Goal: Task Accomplishment & Management: Complete application form

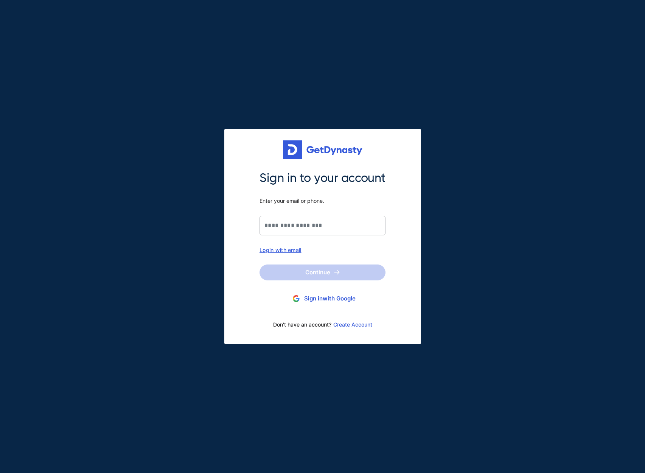
click at [339, 301] on button "Sign in with Google" at bounding box center [323, 299] width 126 height 14
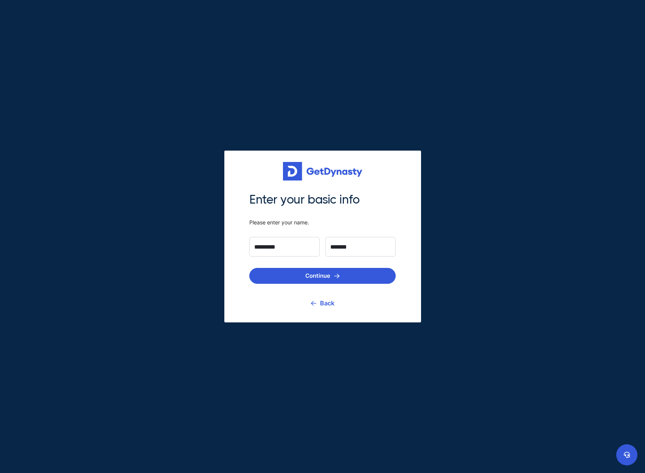
click at [265, 249] on input "*********" at bounding box center [284, 247] width 70 height 20
type input "******"
click at [315, 280] on button "Continue" at bounding box center [322, 276] width 146 height 16
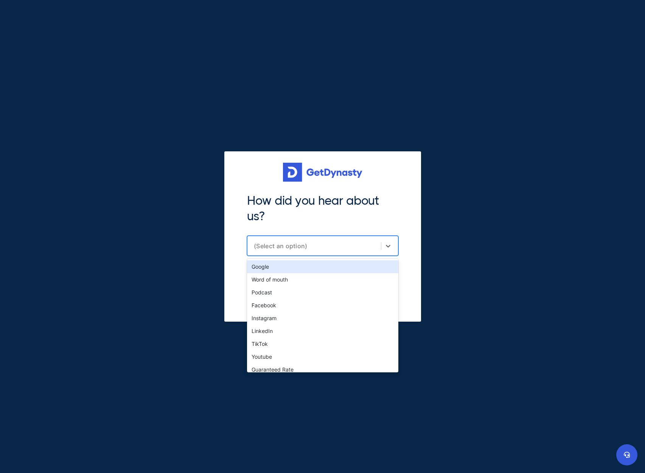
click at [279, 246] on div "(Select an option)" at bounding box center [315, 246] width 123 height 8
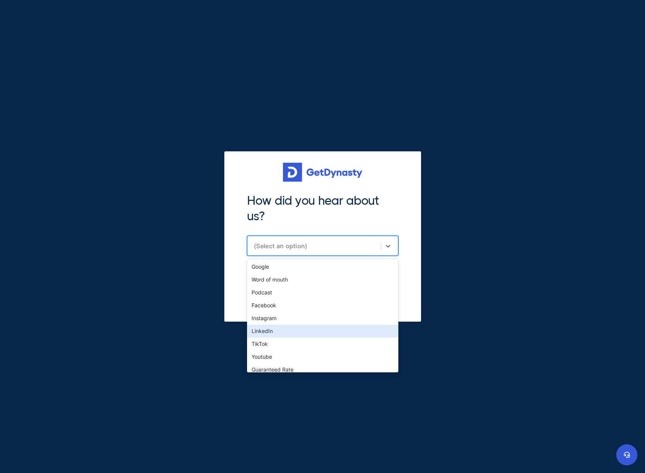
click at [274, 332] on div "LinkedIn" at bounding box center [322, 331] width 151 height 13
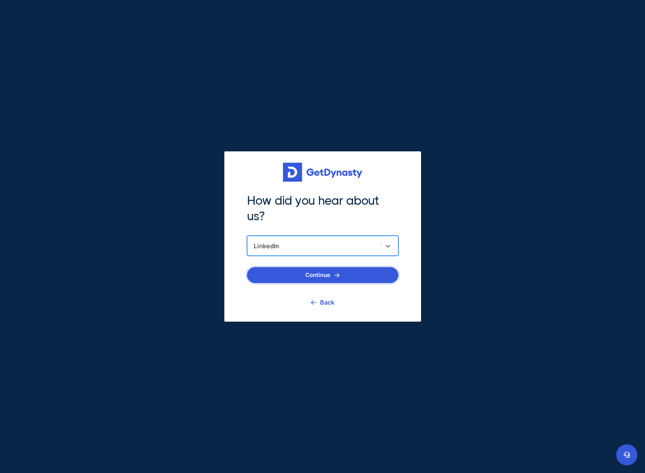
click at [279, 274] on button "Continue" at bounding box center [322, 275] width 151 height 16
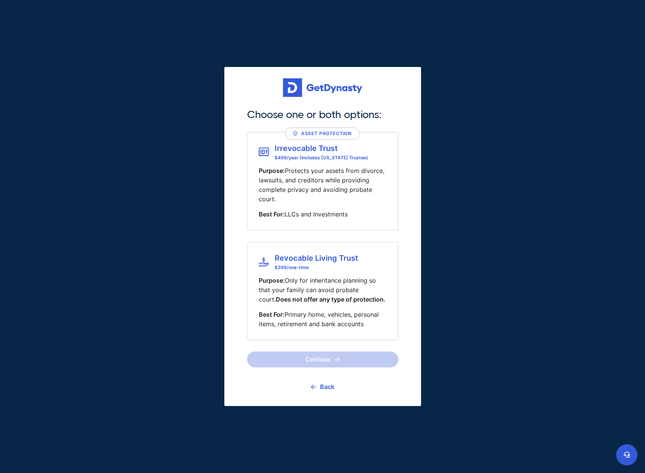
click at [308, 166] on p "Purpose: Protects your assets from divorce, lawsuits, and creditors while provi…" at bounding box center [323, 184] width 128 height 37
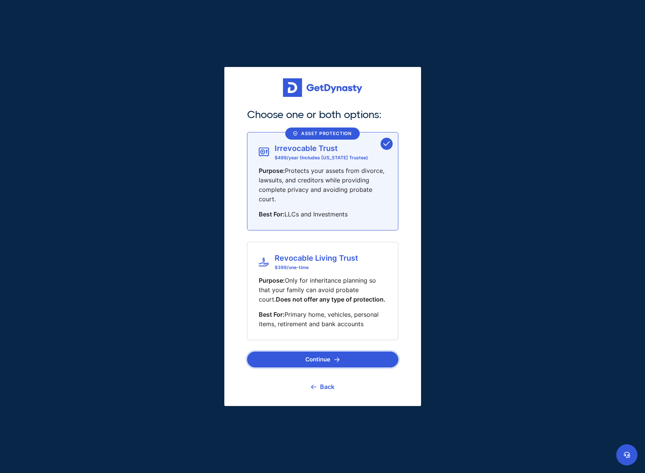
click at [323, 359] on button "Continue" at bounding box center [322, 360] width 151 height 16
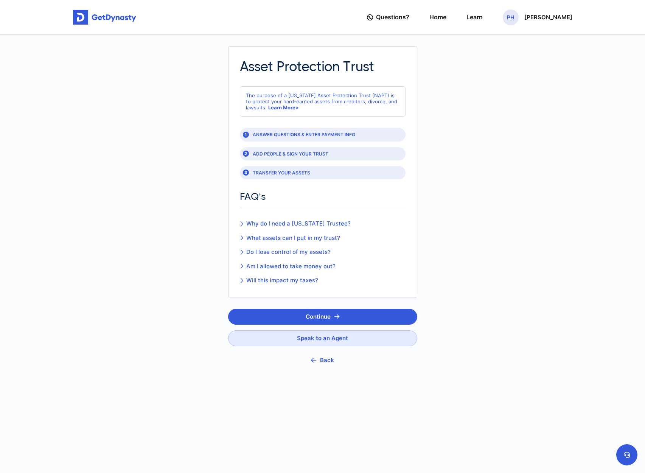
click at [244, 239] on link "What assets can I put in my trust?" at bounding box center [295, 238] width 111 height 9
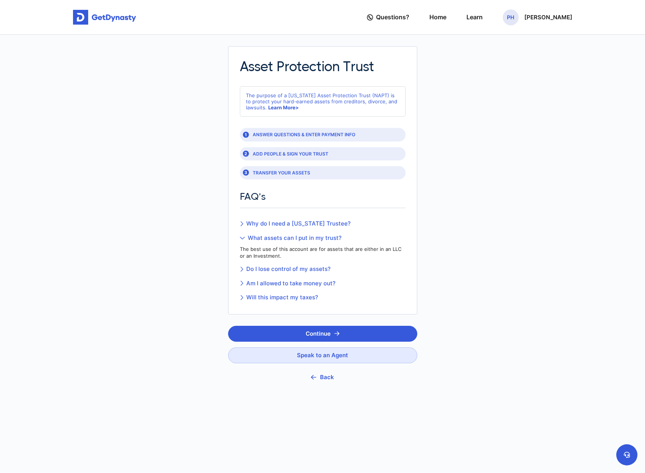
click at [242, 237] on icon at bounding box center [242, 238] width 5 height 6
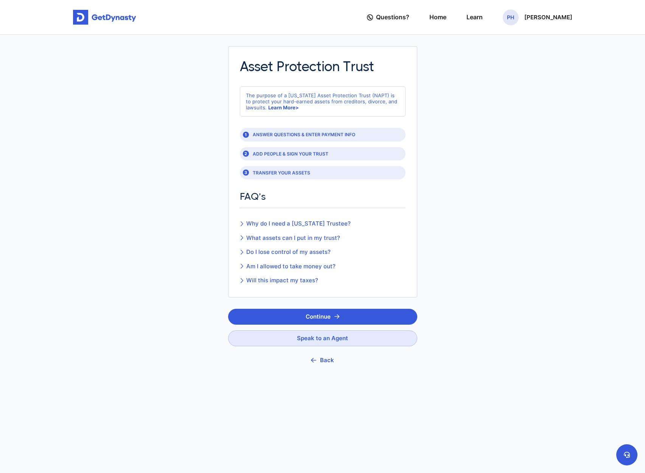
click at [243, 225] on icon at bounding box center [241, 224] width 3 height 6
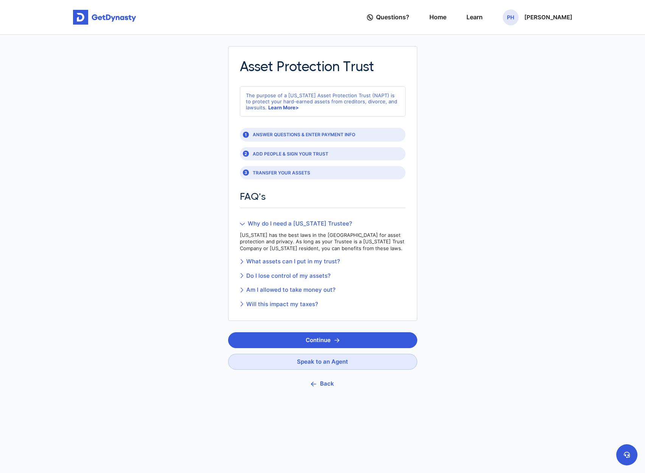
click at [240, 223] on icon at bounding box center [242, 224] width 5 height 6
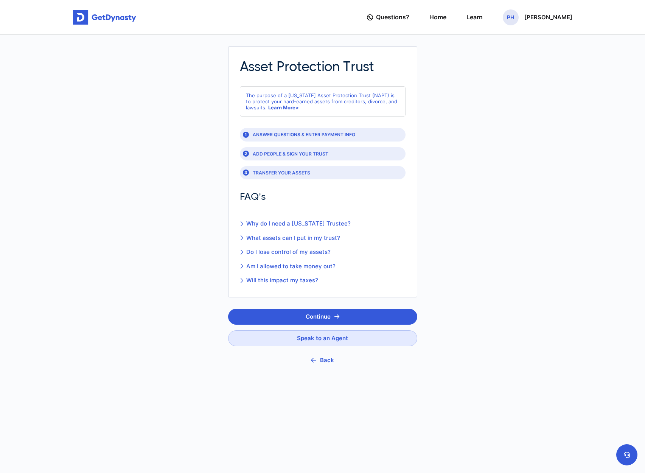
click at [240, 265] on icon at bounding box center [241, 266] width 3 height 6
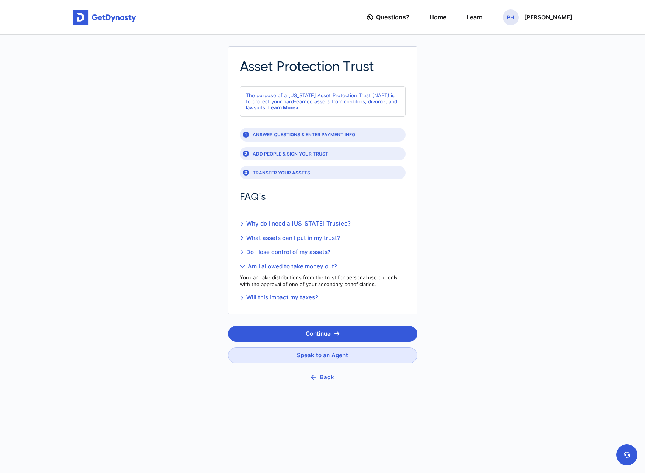
click at [240, 266] on icon at bounding box center [242, 266] width 5 height 6
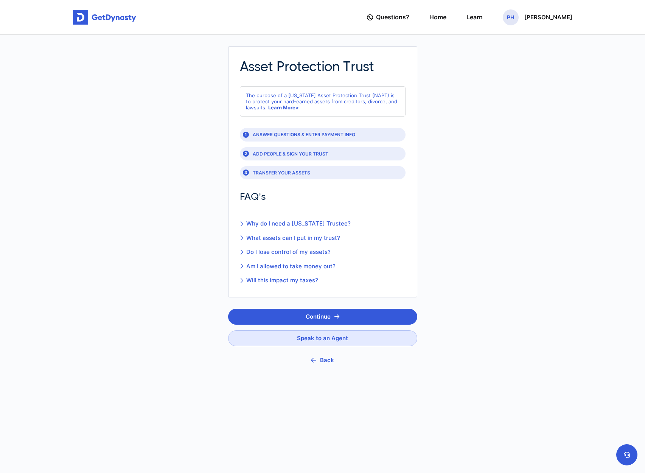
click at [243, 281] on icon at bounding box center [241, 281] width 3 height 6
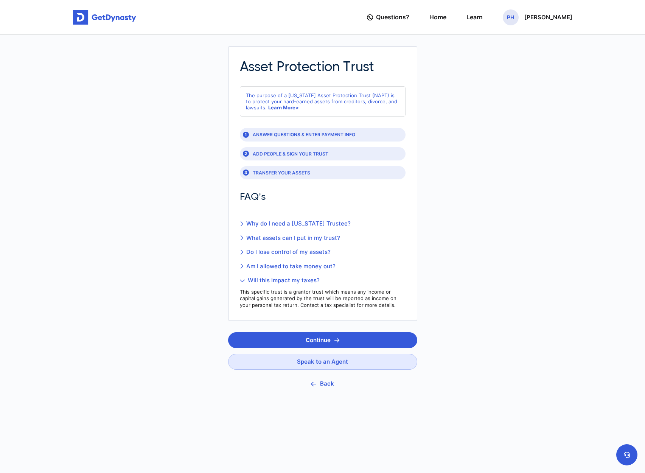
click at [242, 280] on icon at bounding box center [242, 281] width 5 height 6
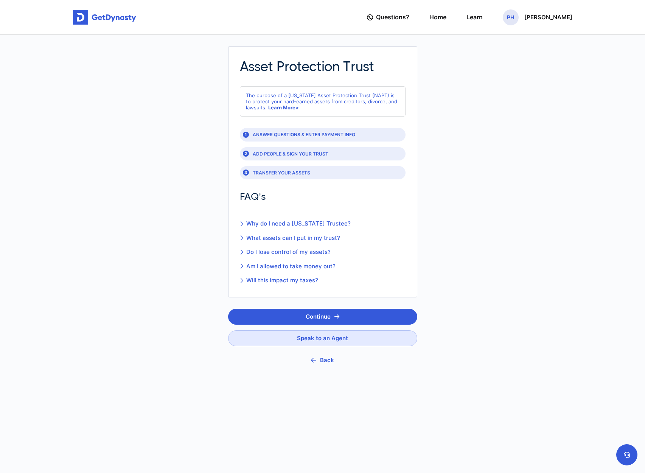
click at [239, 252] on section "Asset Protection Trust The purpose of a [US_STATE] Asset Protection Trust (NAPT…" at bounding box center [322, 171] width 189 height 251
click at [244, 252] on link "Do I lose control of my assets?" at bounding box center [295, 252] width 111 height 9
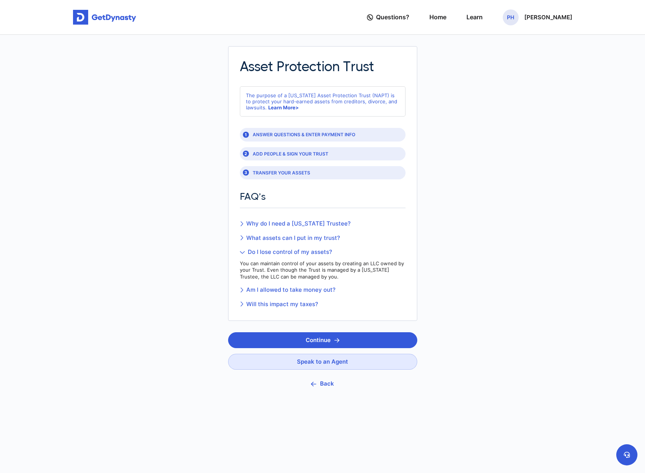
click at [248, 291] on link "Am I allowed to take money out?" at bounding box center [323, 290] width 166 height 9
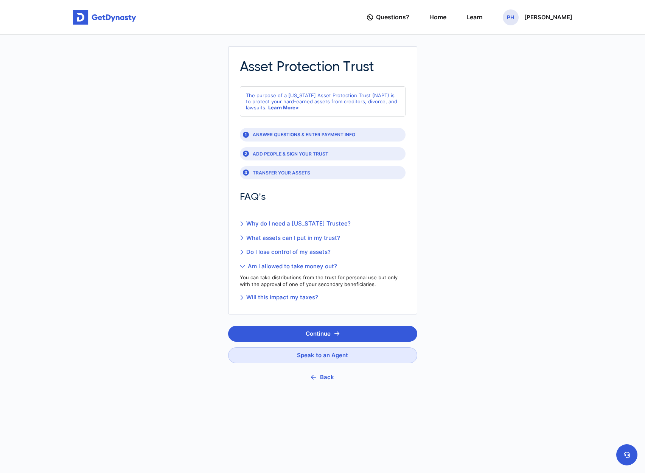
click at [242, 268] on icon at bounding box center [242, 266] width 5 height 6
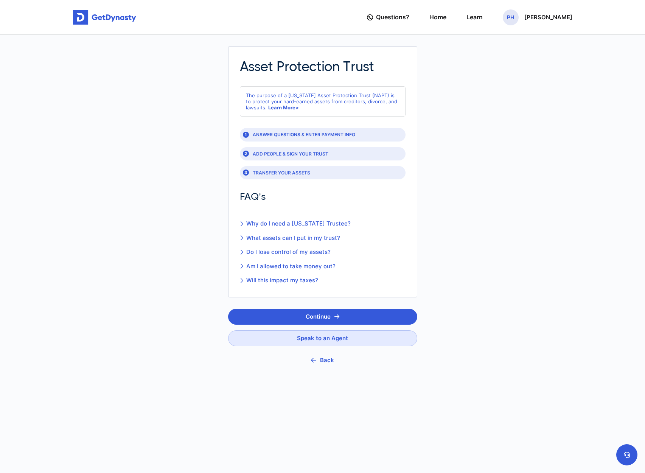
click at [243, 239] on link "What assets can I put in my trust?" at bounding box center [295, 238] width 111 height 9
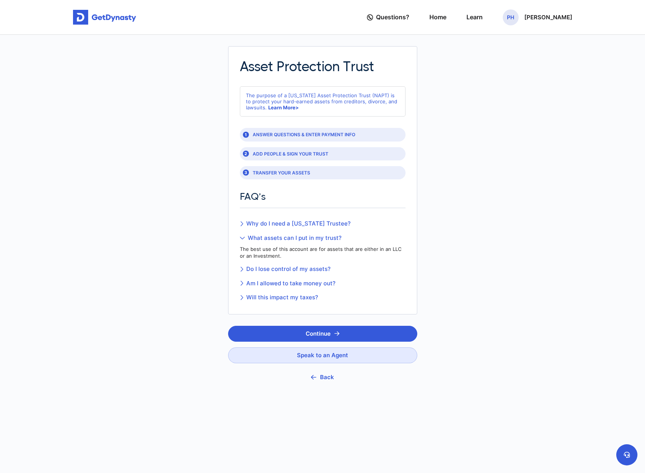
click at [240, 238] on icon at bounding box center [242, 238] width 5 height 6
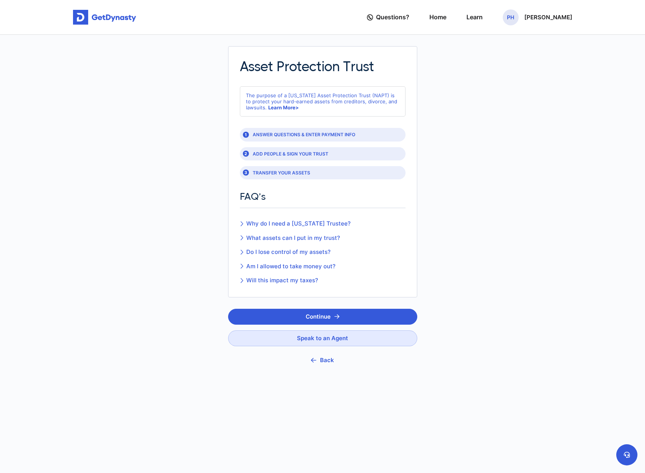
click at [243, 224] on icon at bounding box center [241, 224] width 3 height 6
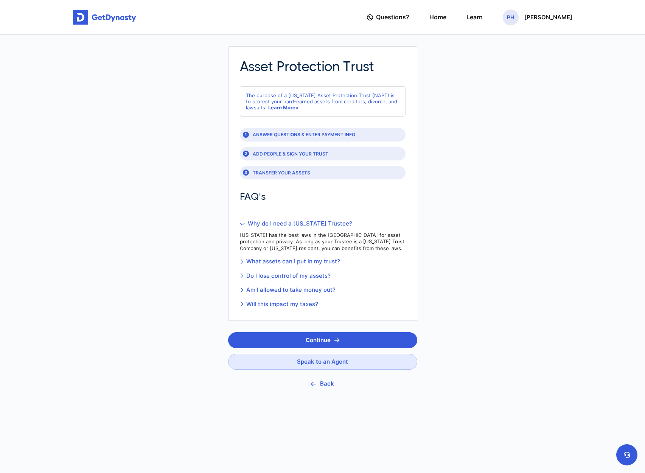
click at [243, 223] on icon at bounding box center [242, 224] width 5 height 6
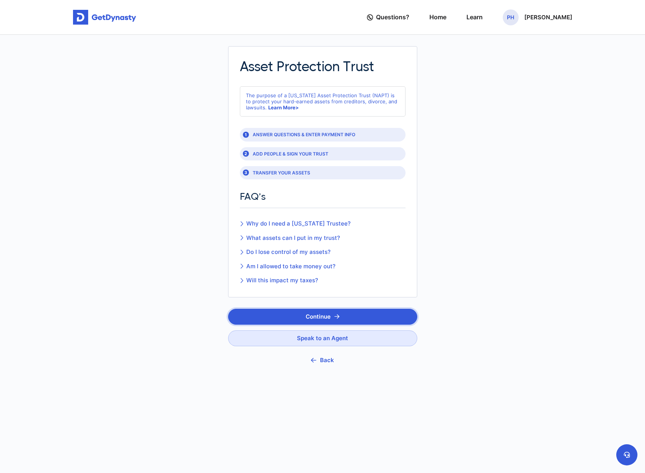
drag, startPoint x: 321, startPoint y: 320, endPoint x: 335, endPoint y: 318, distance: 14.9
click at [321, 319] on button "Continue" at bounding box center [322, 317] width 189 height 16
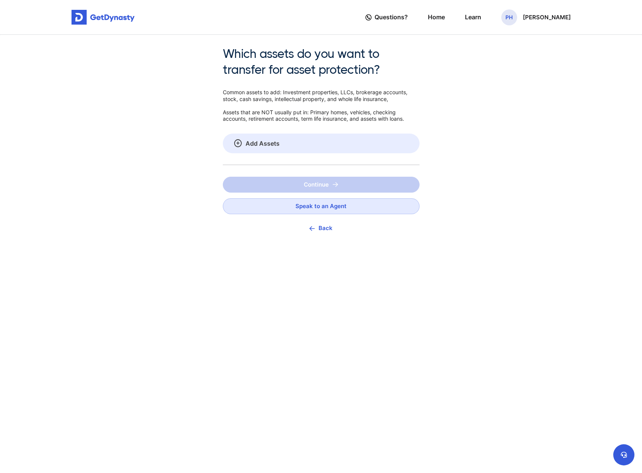
click at [249, 146] on link "Add Assets" at bounding box center [321, 144] width 197 height 20
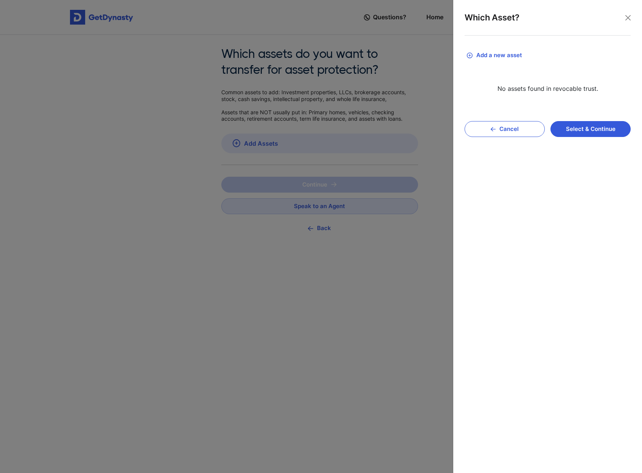
click at [502, 57] on button "Add a new asset" at bounding box center [548, 55] width 166 height 17
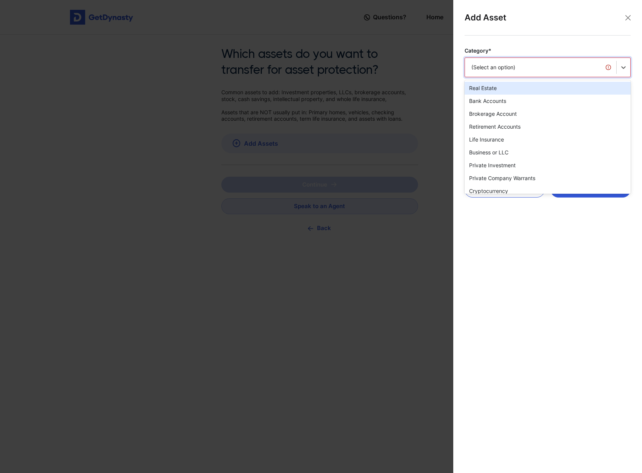
click at [499, 74] on div "(Select an option)" at bounding box center [540, 67] width 151 height 16
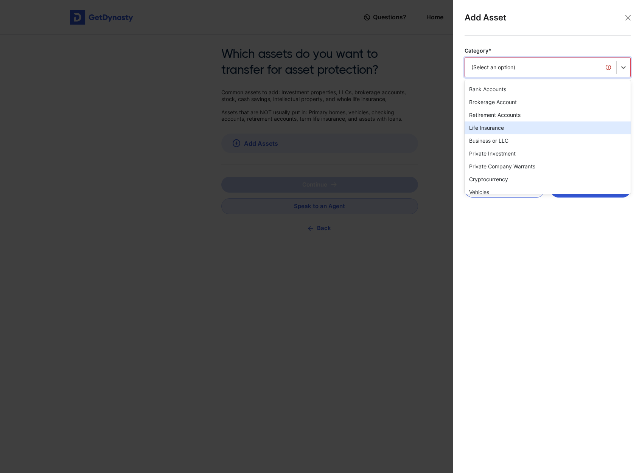
scroll to position [147, 0]
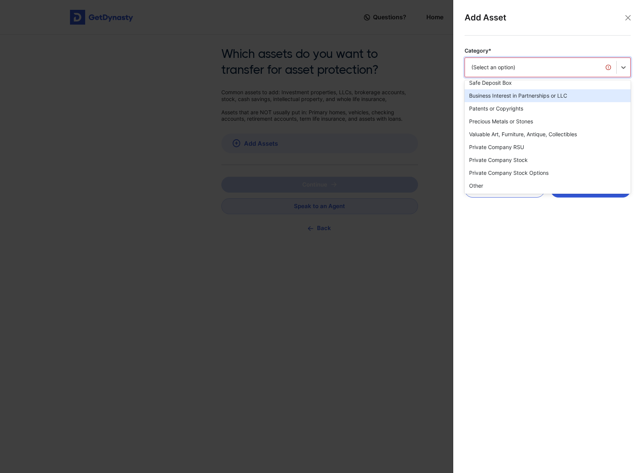
click at [532, 95] on div "Business Interest in Partnerships or LLC" at bounding box center [548, 95] width 166 height 13
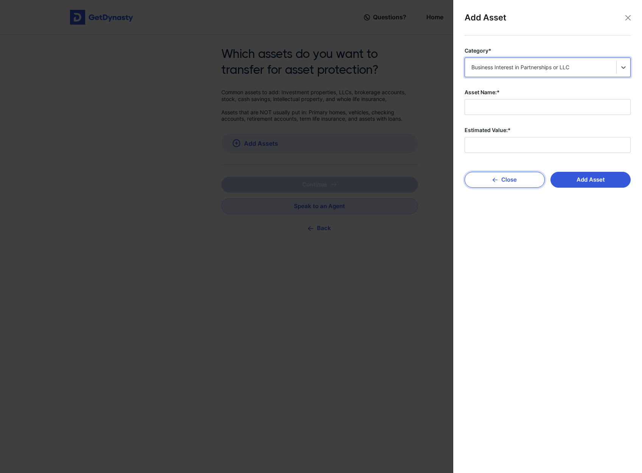
click at [494, 177] on icon "button" at bounding box center [495, 180] width 5 height 6
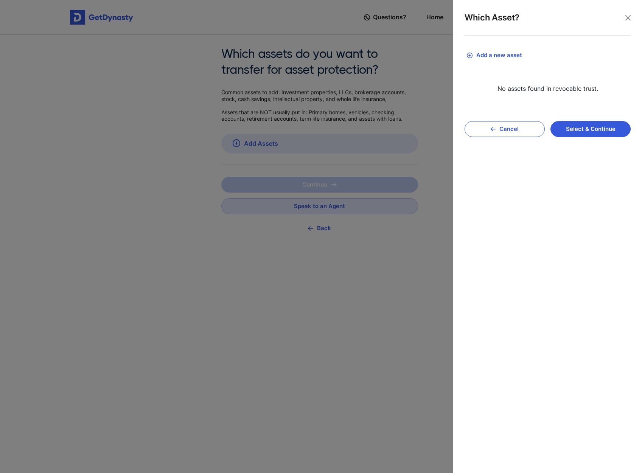
click at [499, 56] on button "Add a new asset" at bounding box center [548, 55] width 166 height 17
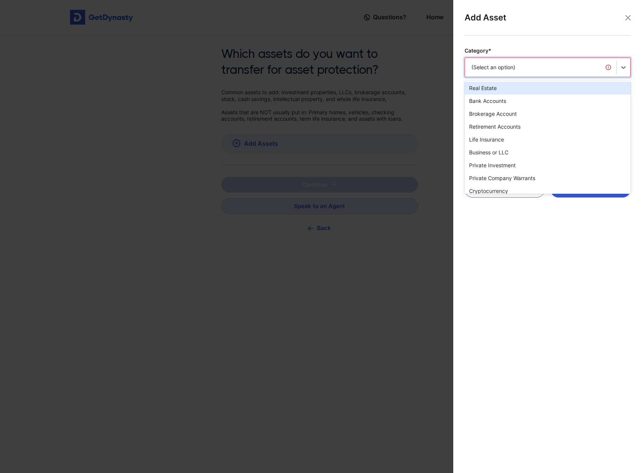
click at [611, 68] on div "(Select an option)" at bounding box center [540, 67] width 151 height 16
